Goal: Information Seeking & Learning: Learn about a topic

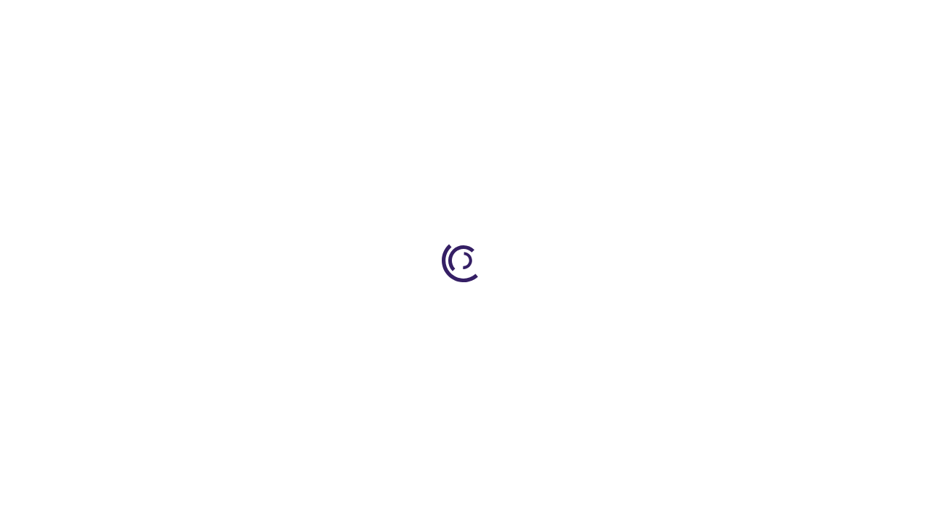
scroll to position [1860, 0]
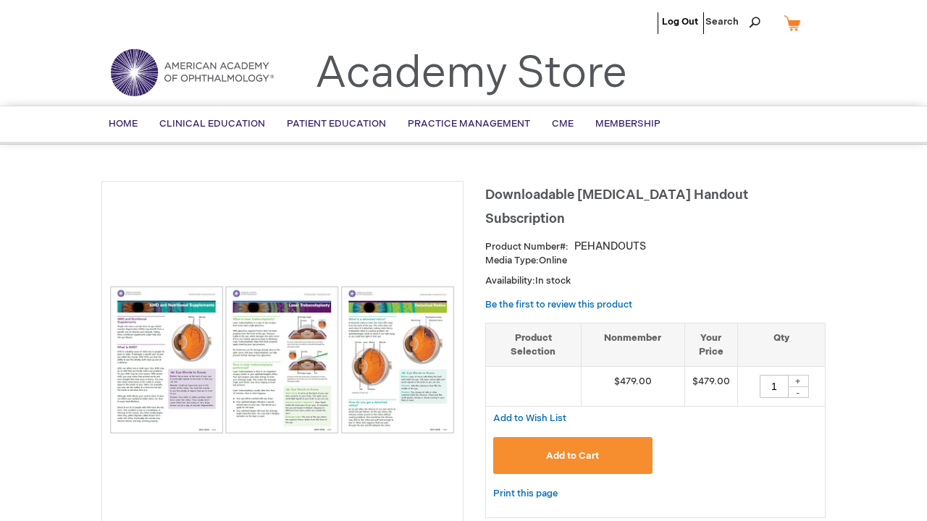
scroll to position [2915, 0]
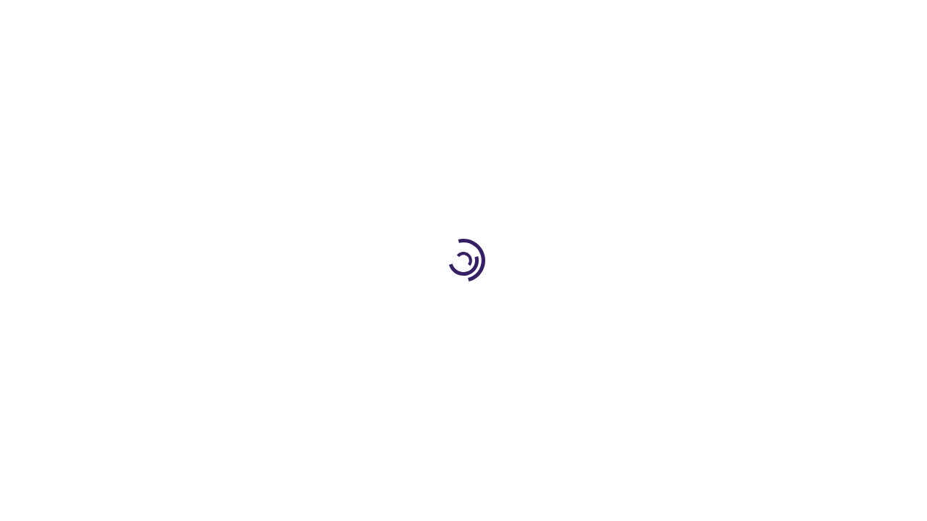
scroll to position [2705, 0]
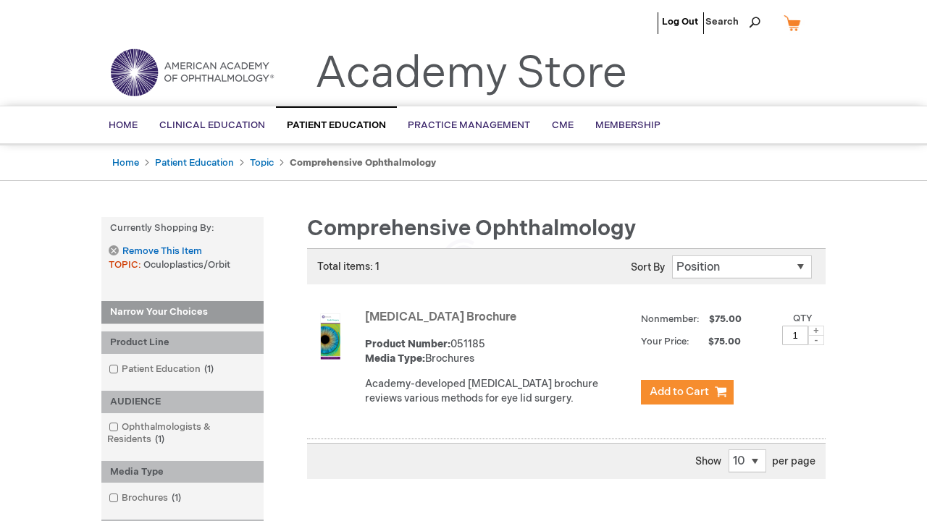
scroll to position [371, 0]
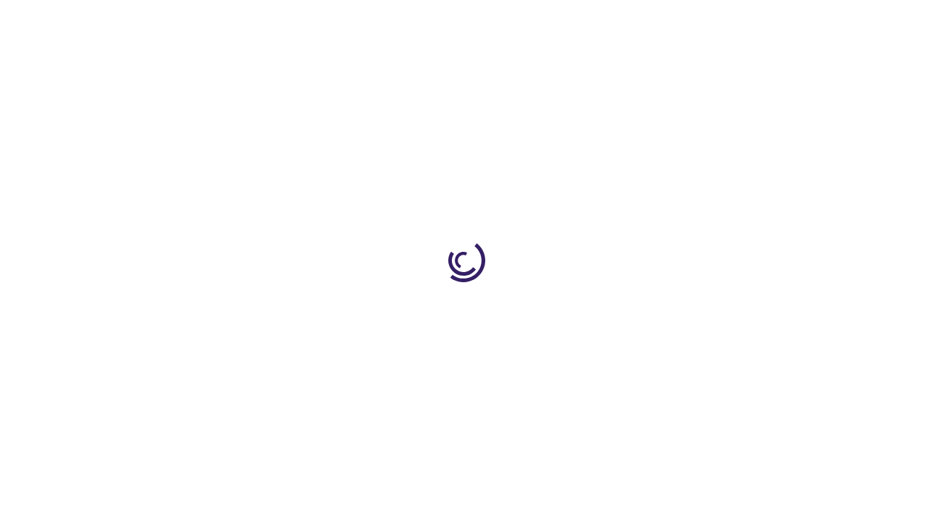
scroll to position [311, 0]
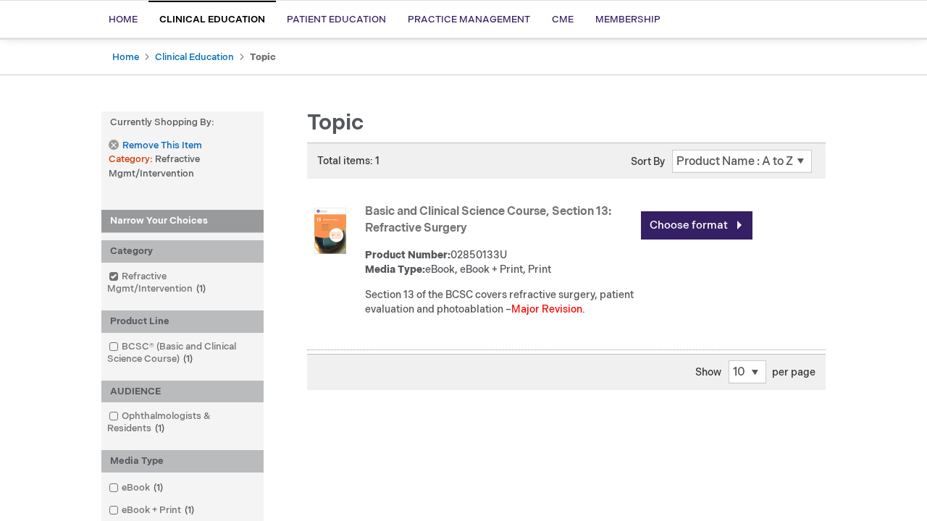
scroll to position [481, 0]
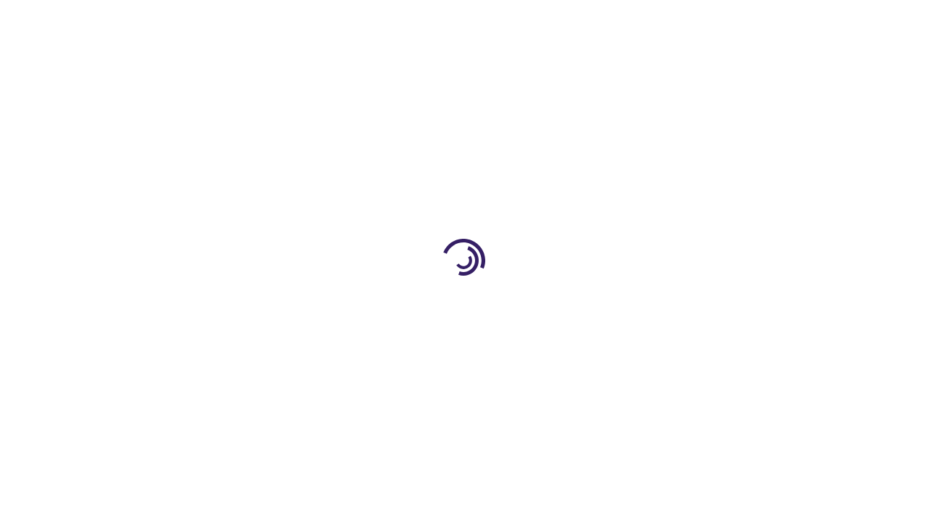
scroll to position [363, 0]
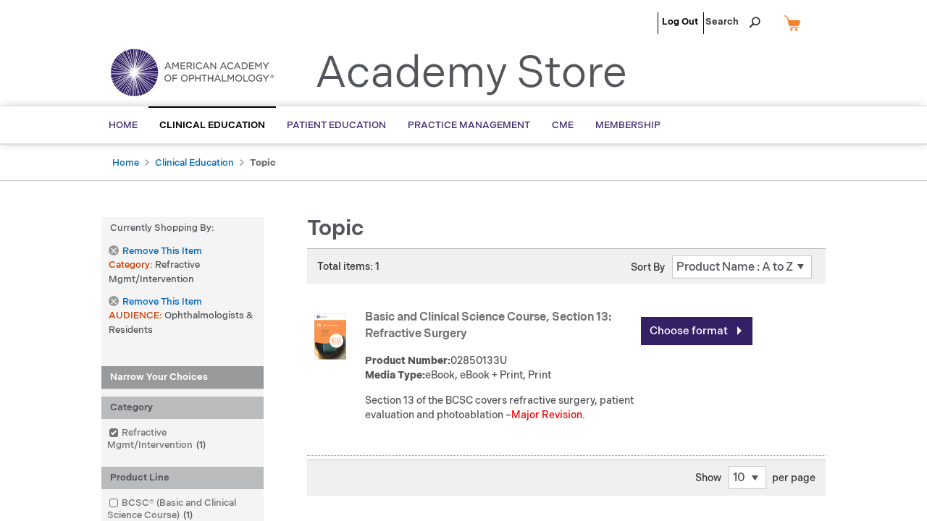
scroll to position [1372, 0]
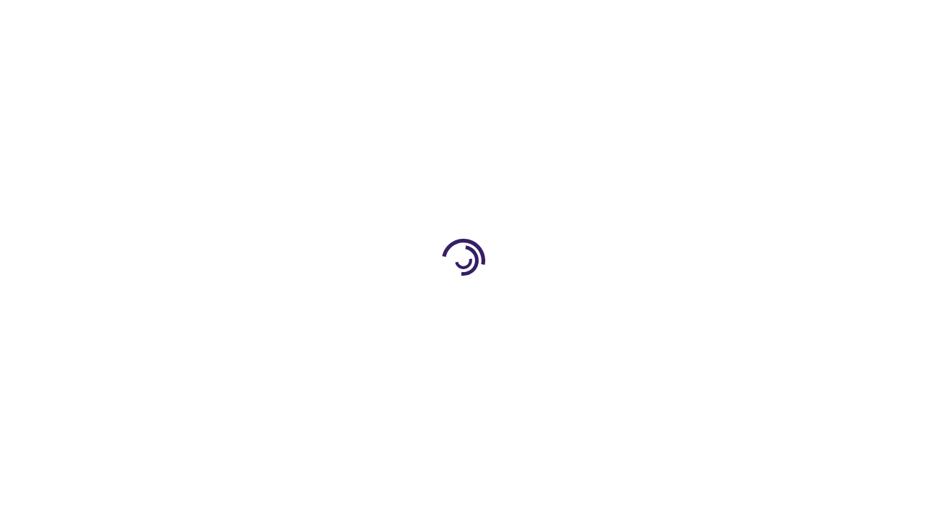
scroll to position [1933, 0]
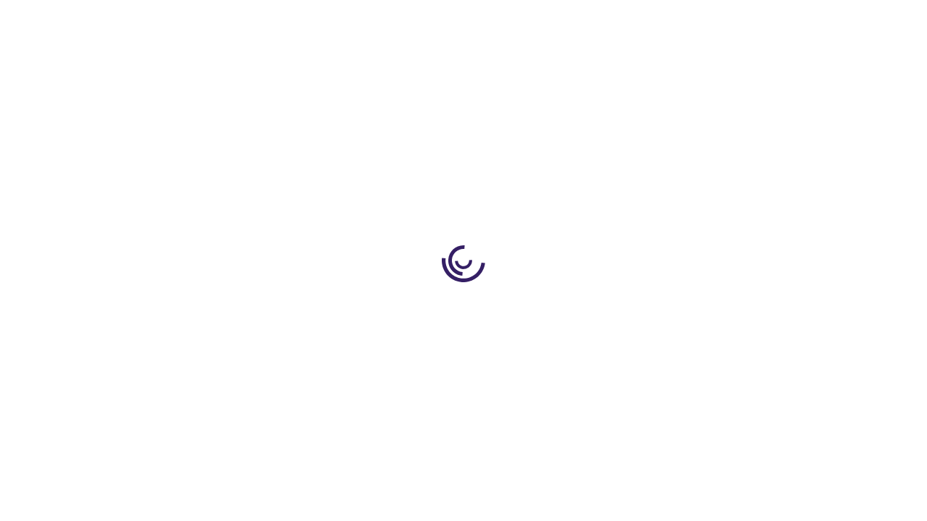
scroll to position [373, 0]
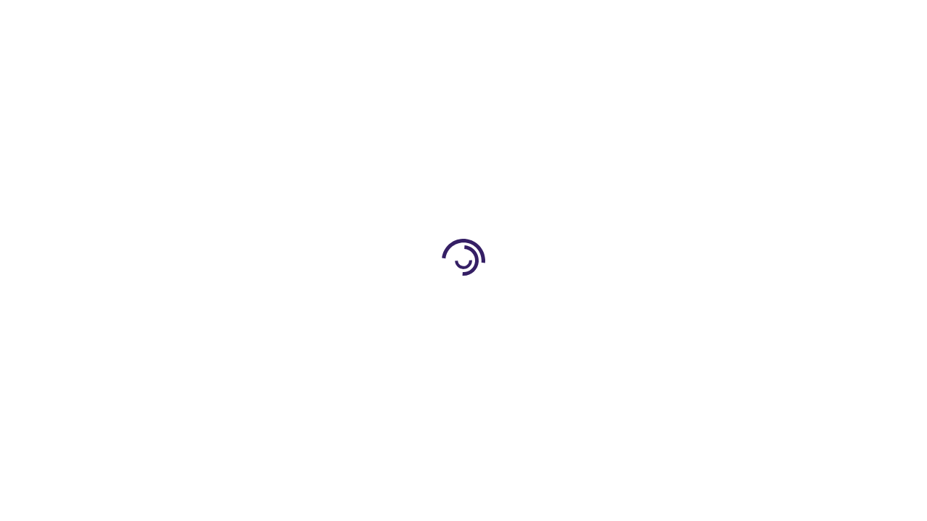
scroll to position [1952, 0]
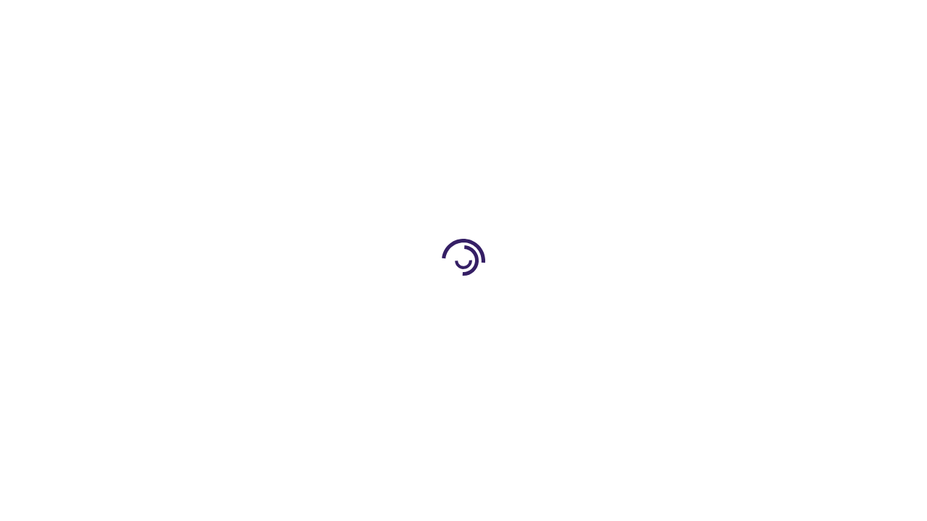
scroll to position [2621, 0]
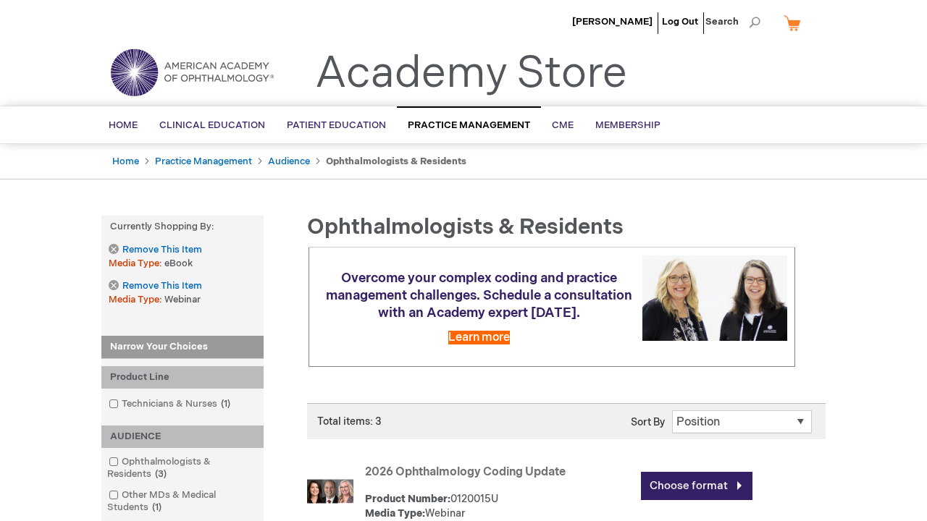
scroll to position [674, 0]
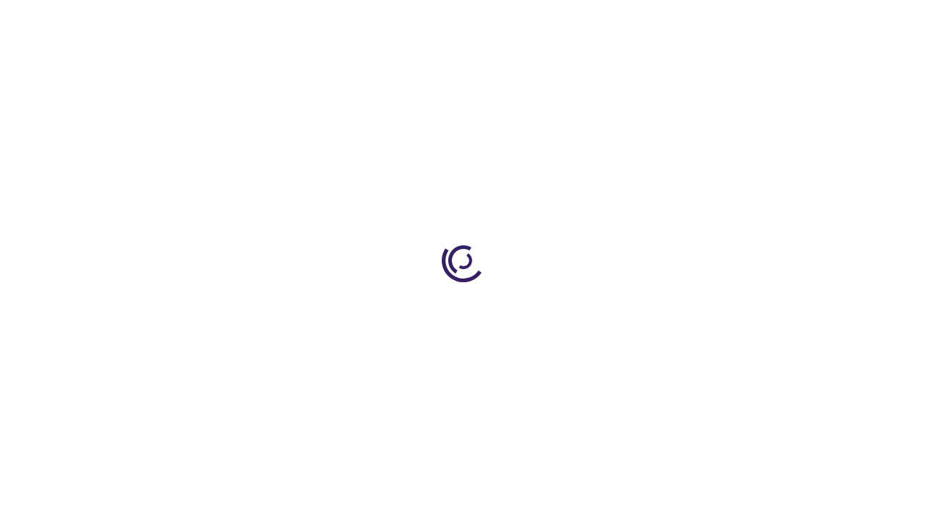
scroll to position [1590, 0]
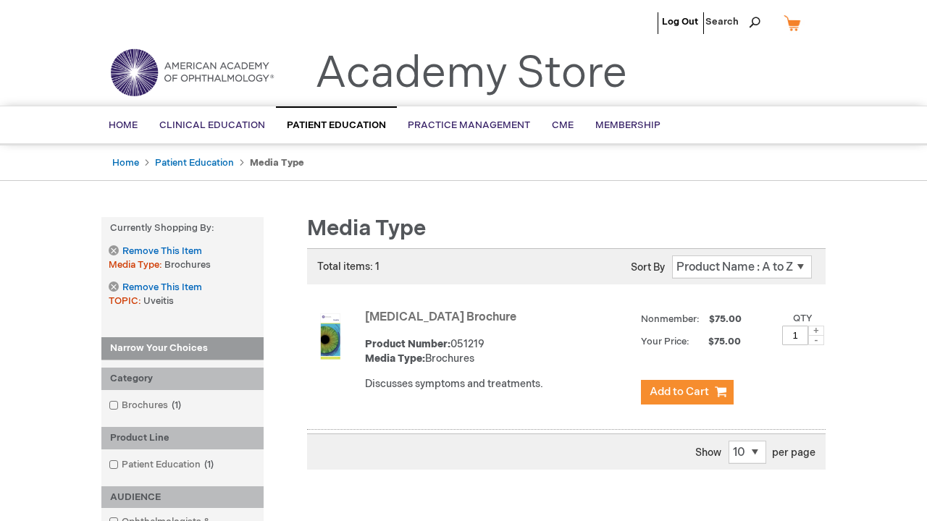
scroll to position [602, 0]
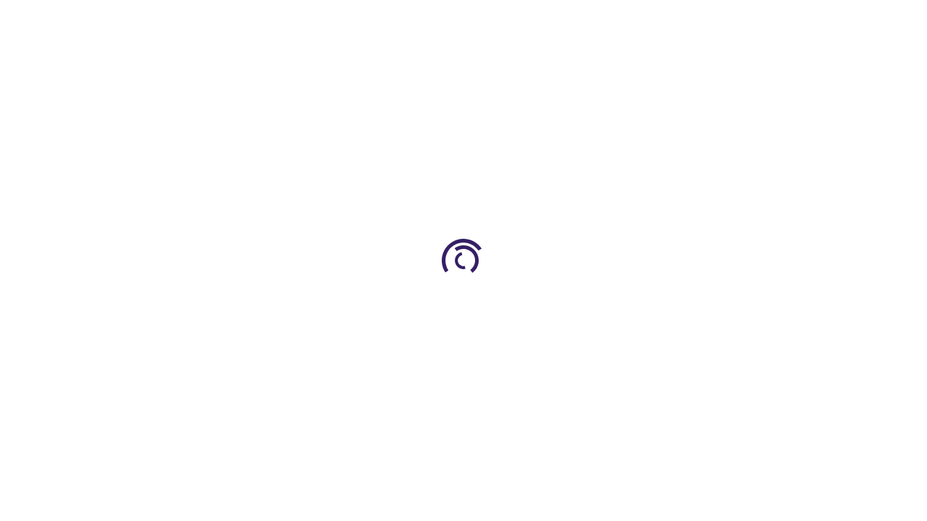
scroll to position [476, 0]
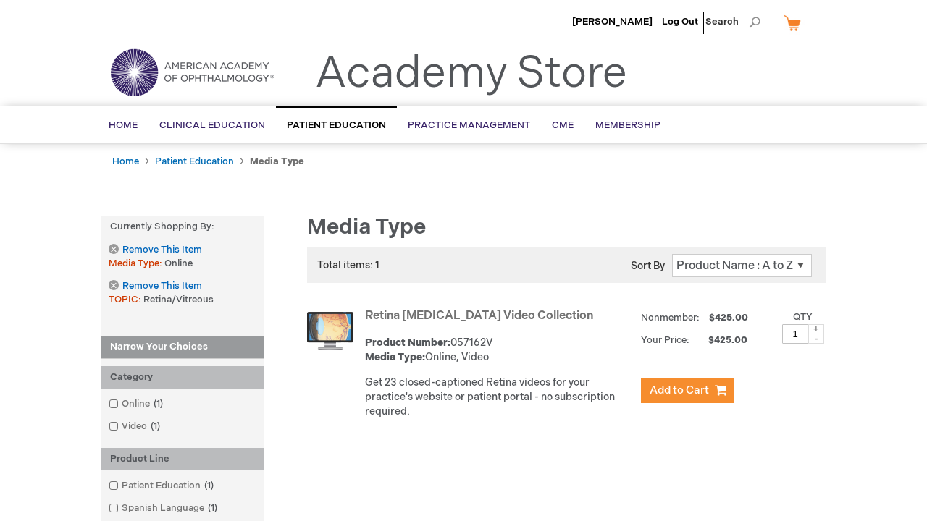
scroll to position [644, 0]
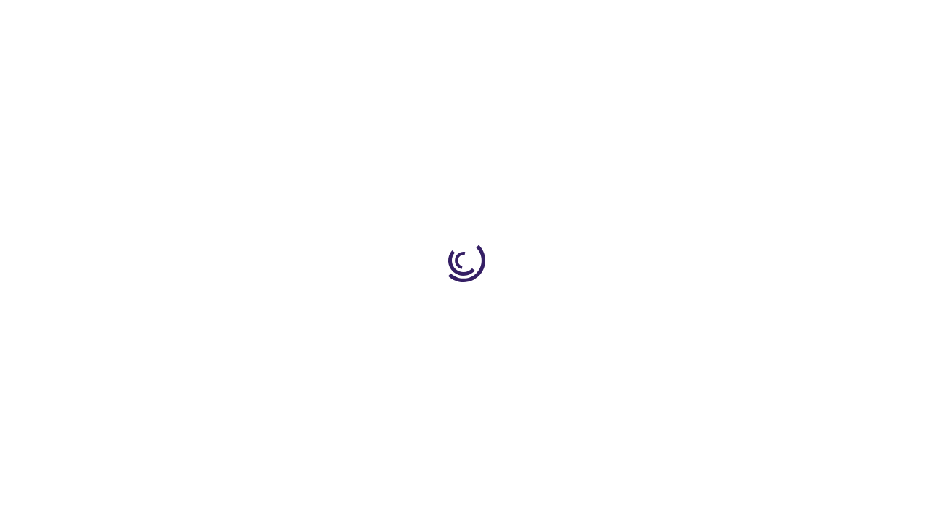
scroll to position [1954, 0]
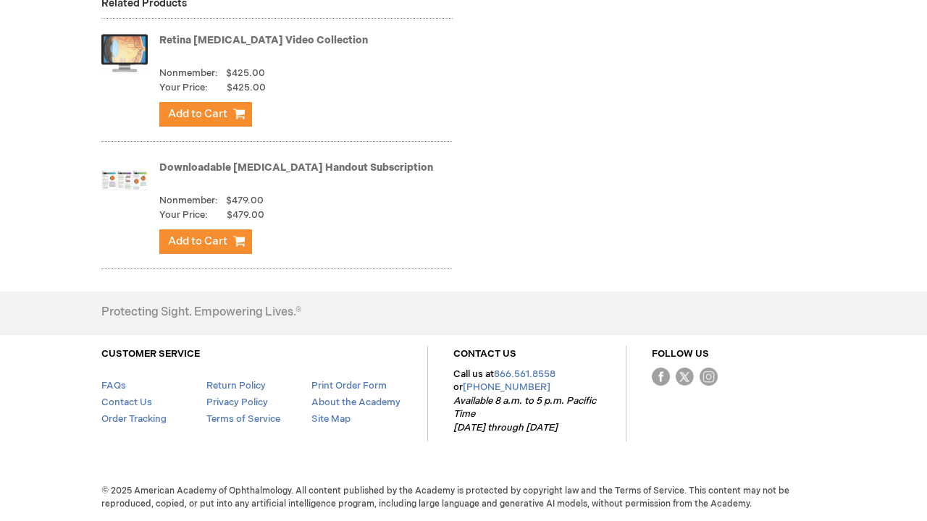
scroll to position [3429, 0]
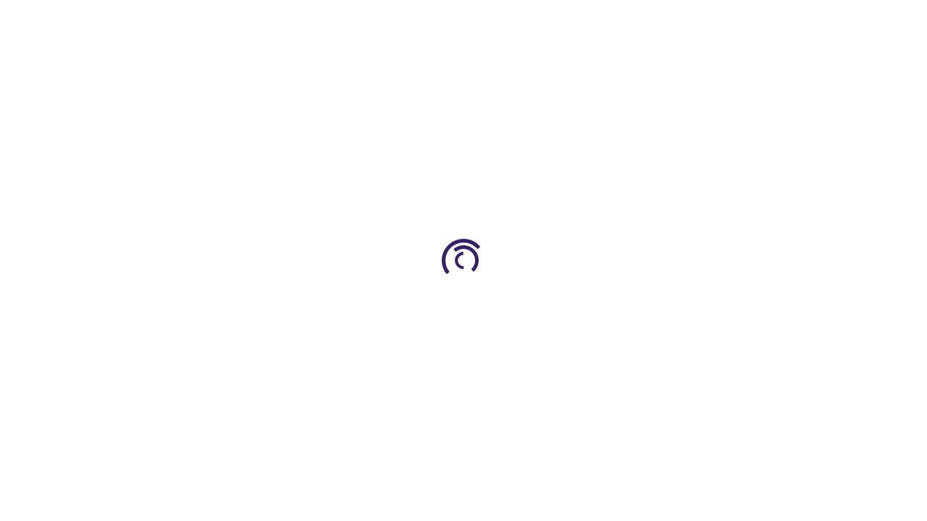
scroll to position [1337, 0]
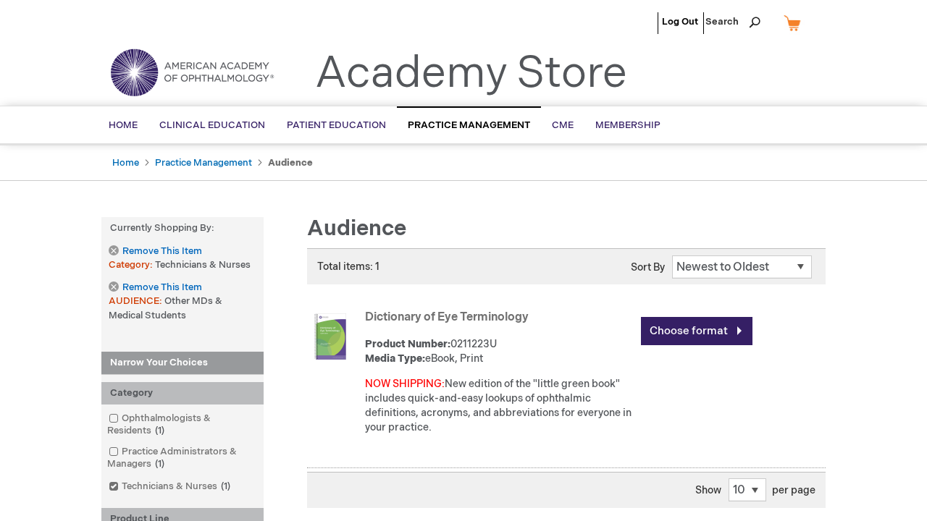
scroll to position [629, 0]
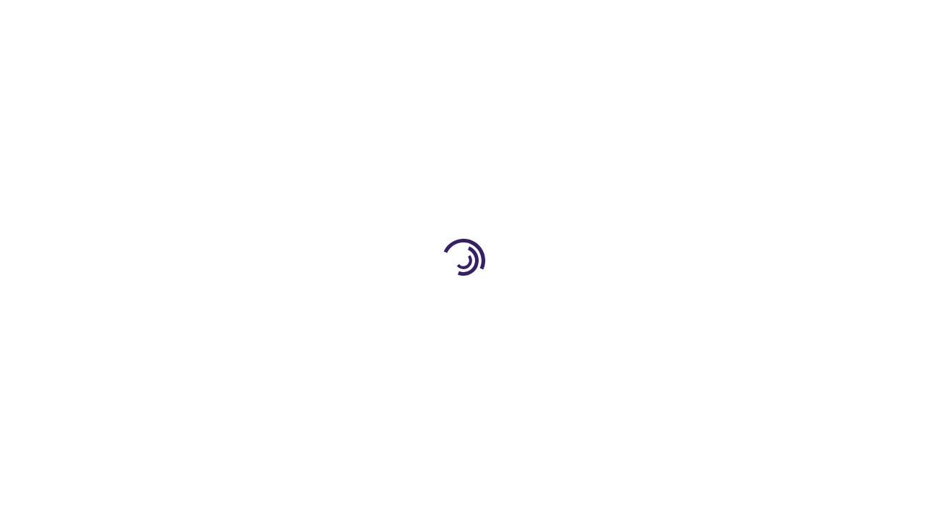
scroll to position [190, 0]
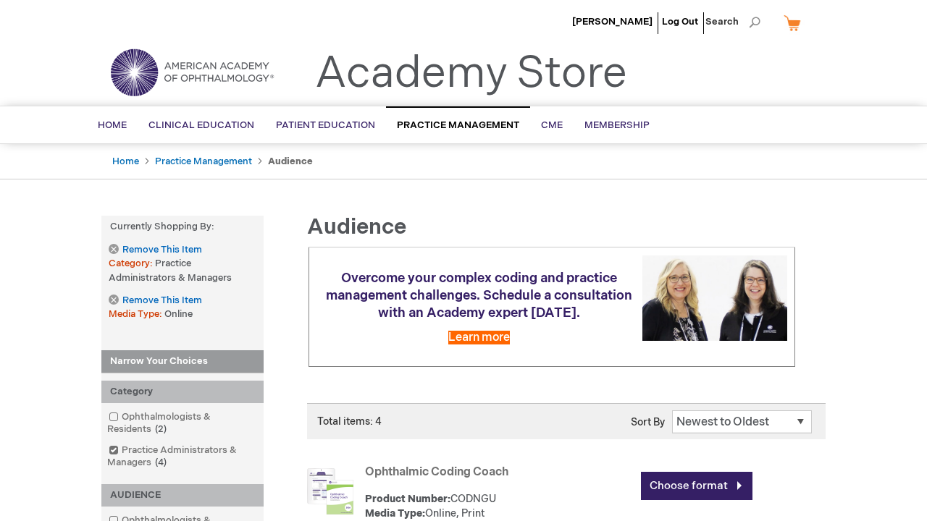
scroll to position [798, 0]
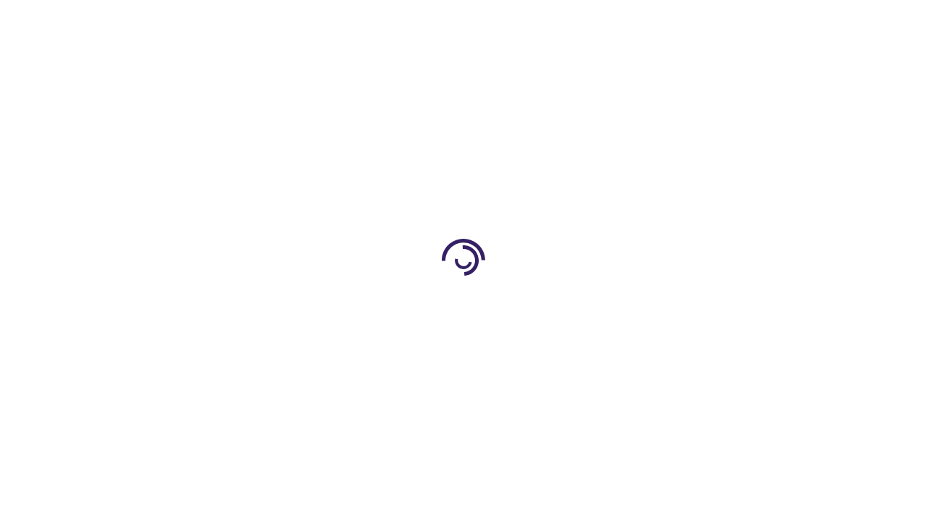
scroll to position [730, 0]
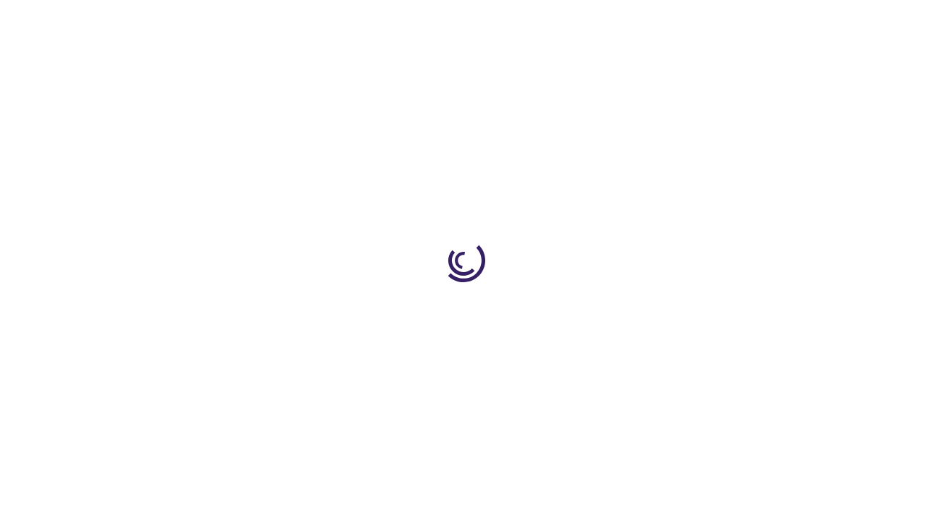
scroll to position [2062, 0]
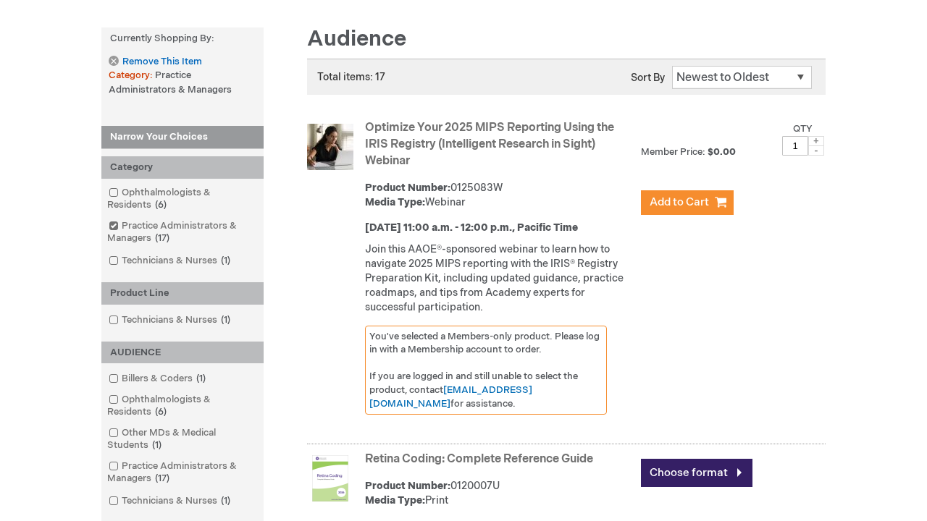
scroll to position [1535, 0]
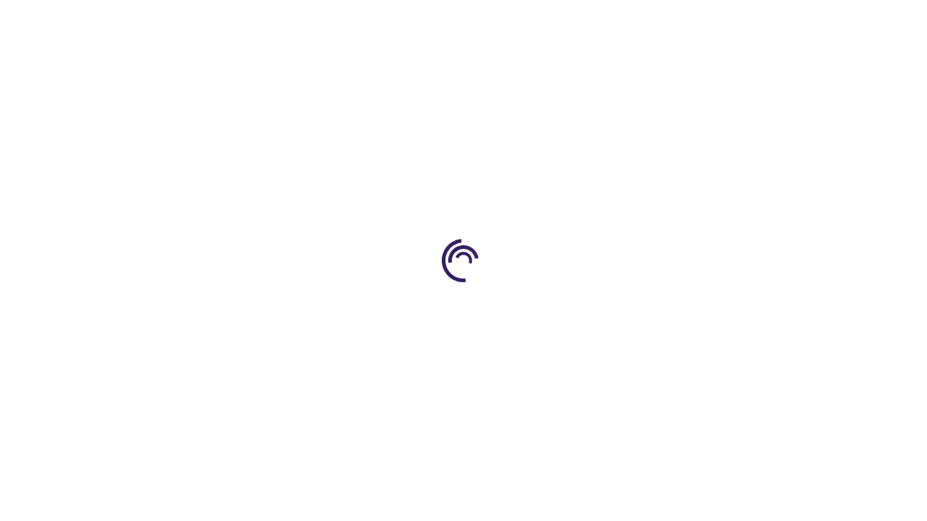
scroll to position [1517, 0]
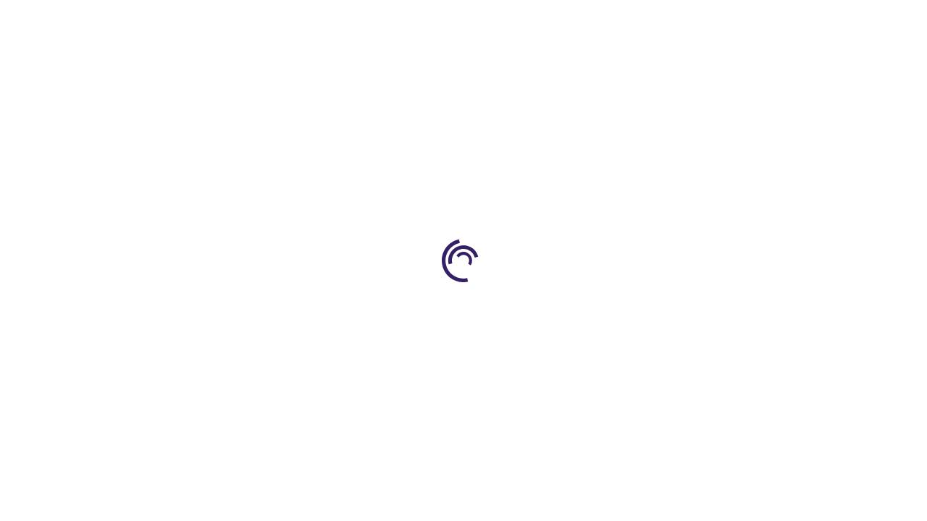
scroll to position [937, 0]
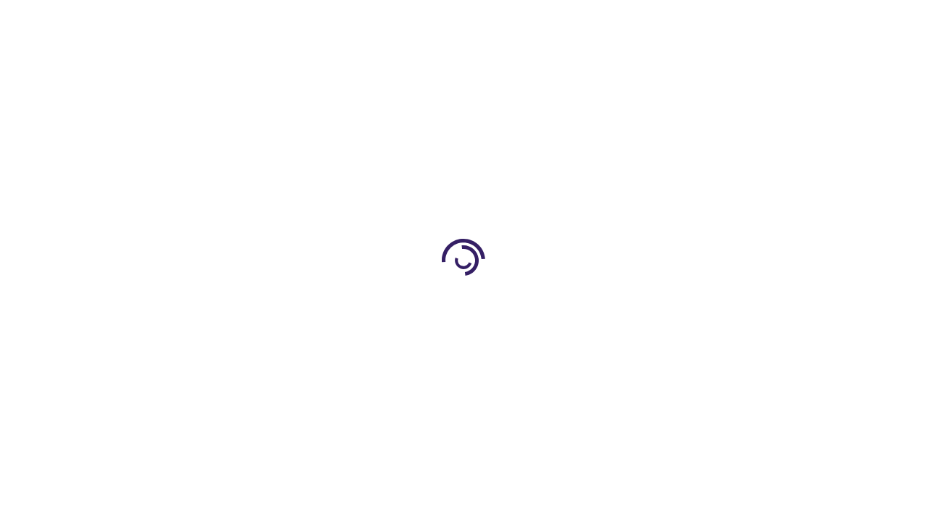
scroll to position [3086, 0]
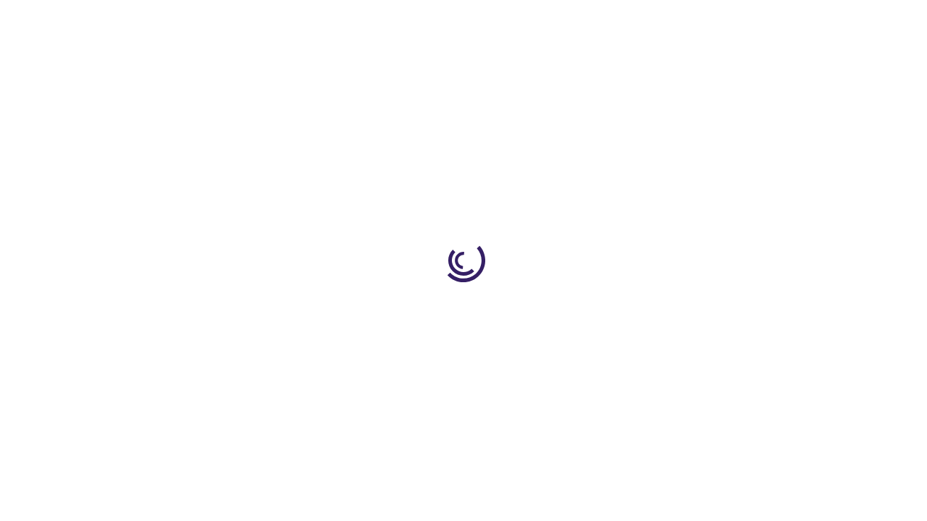
scroll to position [535, 0]
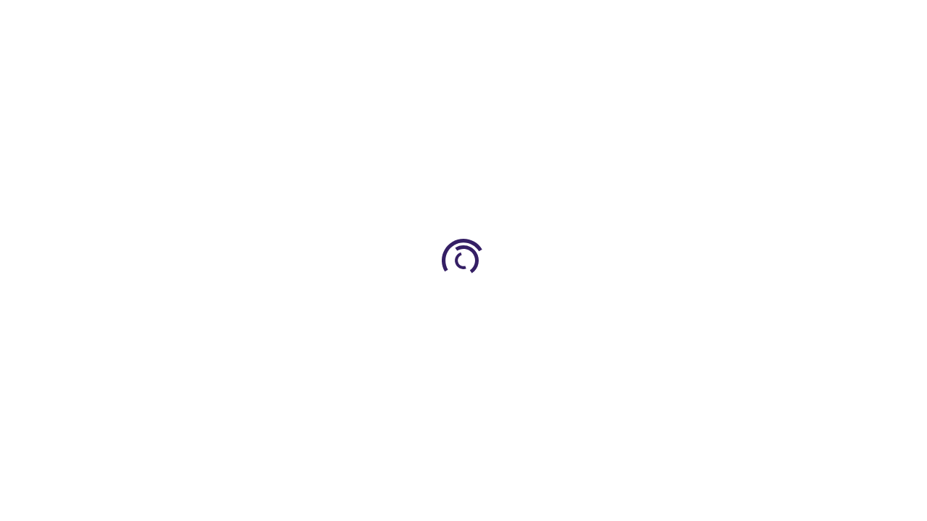
scroll to position [853, 0]
